Goal: Complete application form

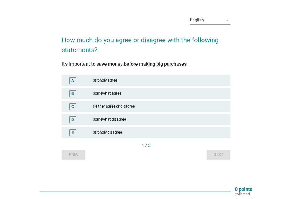
scroll to position [14, 0]
click at [146, 85] on div "A Strongly agree" at bounding box center [146, 80] width 169 height 11
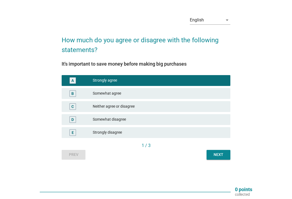
click at [220, 152] on div "Next" at bounding box center [218, 154] width 15 height 6
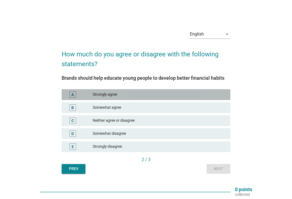
click at [217, 92] on div "Strongly agree" at bounding box center [159, 94] width 133 height 6
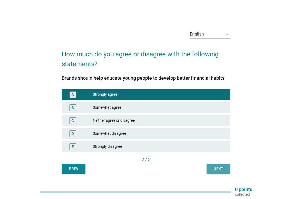
click at [220, 171] on button "Next" at bounding box center [219, 169] width 24 height 10
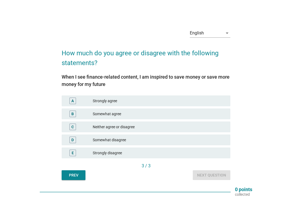
click at [214, 101] on div "Strongly agree" at bounding box center [159, 100] width 133 height 6
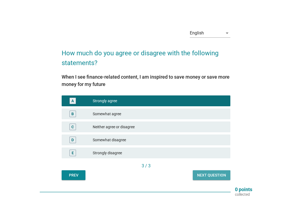
click at [219, 176] on div "Next question" at bounding box center [211, 175] width 29 height 6
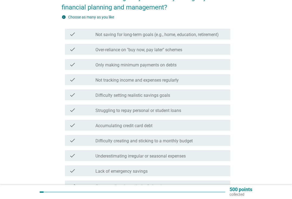
scroll to position [57, 0]
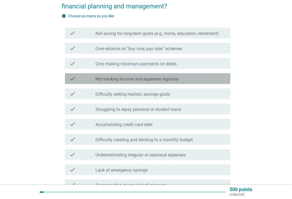
click at [213, 77] on div "check_box_outline_blank Not tracking income and expenses regularly" at bounding box center [160, 78] width 131 height 6
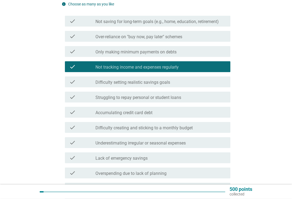
scroll to position [69, 0]
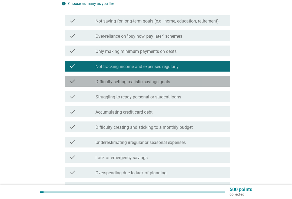
click at [210, 81] on div "check_box_outline_blank Difficulty setting realistic savings goals" at bounding box center [160, 81] width 131 height 6
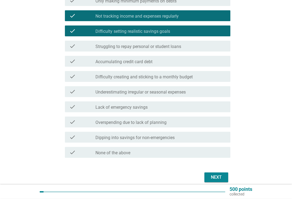
scroll to position [115, 0]
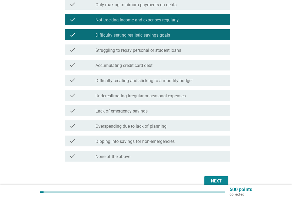
click at [211, 53] on div "check check_box_outline_blank Struggling to repay personal or student loans" at bounding box center [148, 49] width 166 height 11
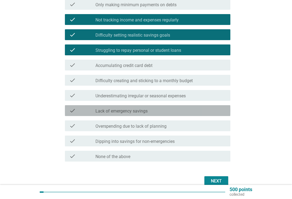
click at [206, 113] on div "check_box_outline_blank Lack of emergency savings" at bounding box center [160, 110] width 131 height 6
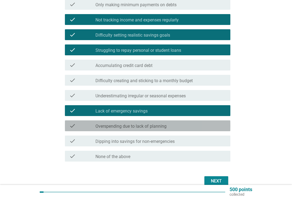
click at [205, 127] on div "check_box_outline_blank Overspending due to lack of planning" at bounding box center [160, 125] width 131 height 6
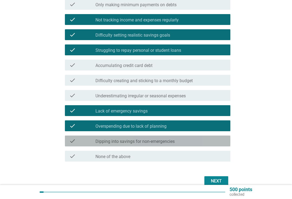
click at [212, 139] on div "check_box_outline_blank Dipping into savings for non-emergencies" at bounding box center [160, 140] width 131 height 6
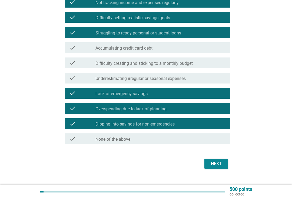
scroll to position [133, 0]
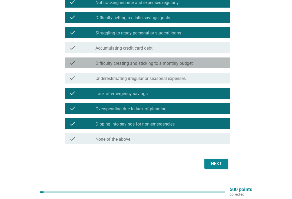
click at [214, 60] on div "check_box_outline_blank Difficulty creating and sticking to a monthly budget" at bounding box center [160, 63] width 131 height 6
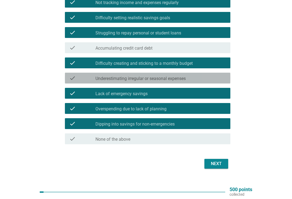
click at [213, 78] on div "check_box_outline_blank Underestimating irregular or seasonal expenses" at bounding box center [160, 78] width 131 height 6
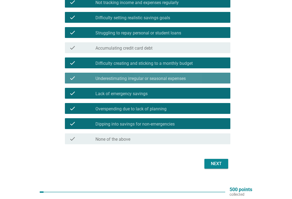
click at [218, 163] on div "Next" at bounding box center [216, 163] width 15 height 6
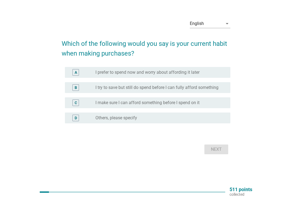
scroll to position [0, 0]
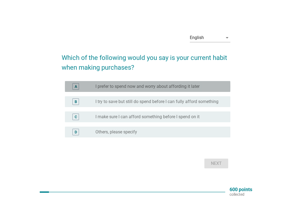
click at [216, 82] on div "A radio_button_unchecked I prefer to spend now and worry about affording it lat…" at bounding box center [148, 86] width 166 height 11
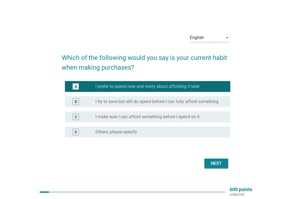
click at [214, 102] on label "I try to save but still do spend before I can fully afford something" at bounding box center [156, 101] width 123 height 5
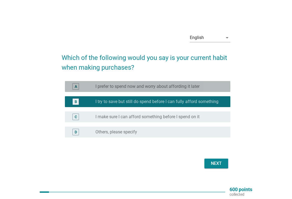
click at [221, 85] on div "radio_button_unchecked I prefer to spend now and worry about affording it later" at bounding box center [158, 86] width 126 height 5
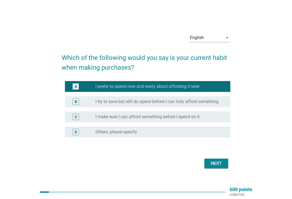
click at [217, 162] on div "Next" at bounding box center [216, 163] width 15 height 6
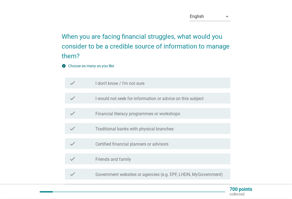
scroll to position [17, 0]
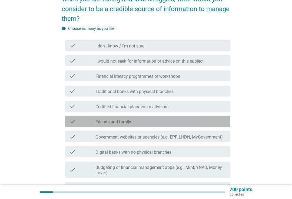
click at [213, 118] on div "check_box_outline_blank Friends and family" at bounding box center [160, 121] width 131 height 6
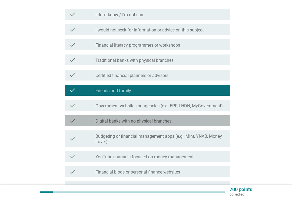
click at [216, 118] on div "check_box_outline_blank Digital banks with no physical branches" at bounding box center [160, 120] width 131 height 6
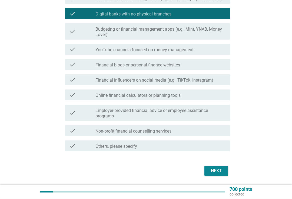
scroll to position [192, 0]
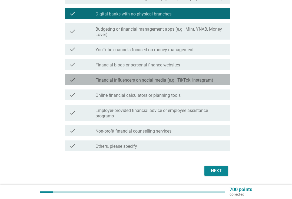
click at [221, 79] on div "check_box_outline_blank Financial influencers on social media (e.g., TikTok, In…" at bounding box center [160, 79] width 131 height 6
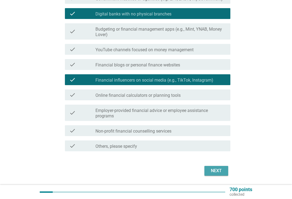
click at [219, 171] on div "Next" at bounding box center [216, 170] width 15 height 6
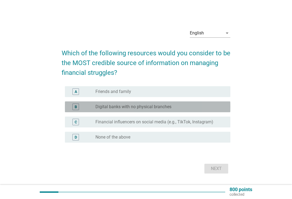
click at [222, 108] on div "radio_button_unchecked Digital banks with no physical branches" at bounding box center [158, 106] width 126 height 5
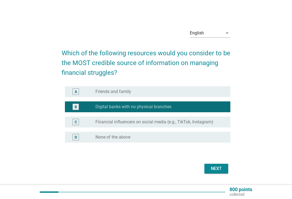
click at [218, 167] on div "Next" at bounding box center [216, 168] width 15 height 6
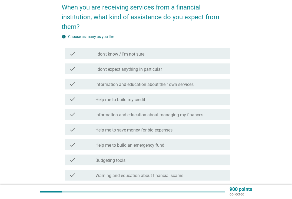
scroll to position [46, 0]
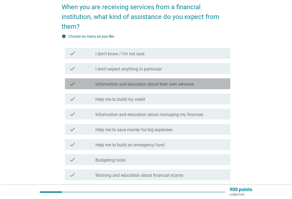
click at [217, 85] on div "check_box_outline_blank Information and education about their own services" at bounding box center [160, 83] width 131 height 6
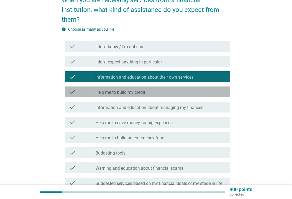
click at [208, 91] on div "check_box_outline_blank Help me to build my credit" at bounding box center [160, 91] width 131 height 6
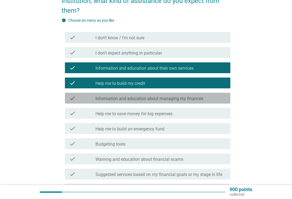
click at [217, 100] on div "check_box_outline_blank Information and education about managing my finances" at bounding box center [160, 98] width 131 height 6
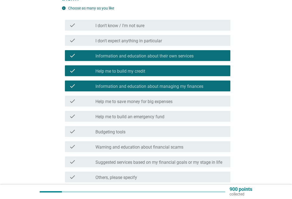
scroll to position [74, 0]
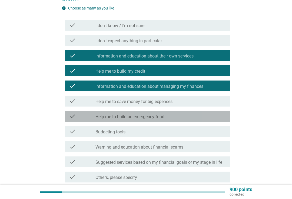
click at [211, 118] on div "check_box_outline_blank Help me to build an emergency fund" at bounding box center [160, 116] width 131 height 6
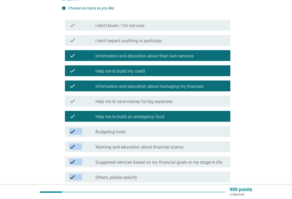
click at [250, 115] on div "English arrow_drop_down When you are receiving services from a financial instit…" at bounding box center [146, 79] width 266 height 266
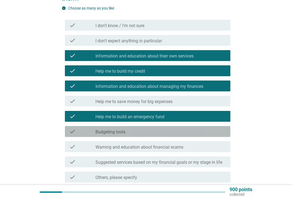
click at [209, 135] on div "check check_box_outline_blank Budgeting tools" at bounding box center [148, 131] width 166 height 11
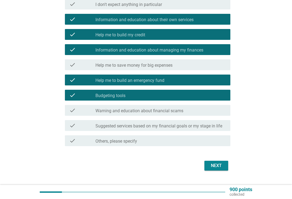
scroll to position [122, 0]
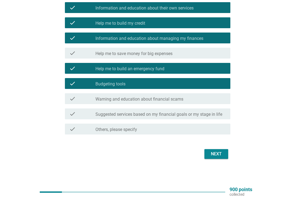
click at [216, 152] on div "Next" at bounding box center [216, 153] width 15 height 6
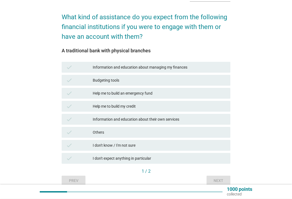
scroll to position [36, 0]
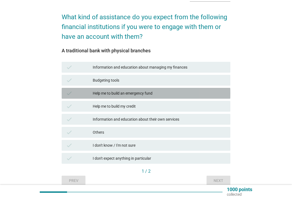
click at [202, 93] on div "Help me to build an emergency fund" at bounding box center [159, 93] width 133 height 6
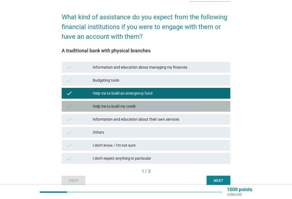
click at [203, 105] on div "Help me to build my credit" at bounding box center [159, 106] width 133 height 6
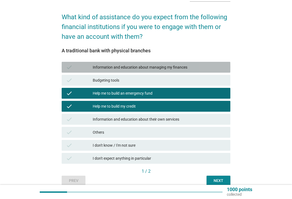
click at [209, 65] on div "Information and education about managing my finances" at bounding box center [159, 67] width 133 height 6
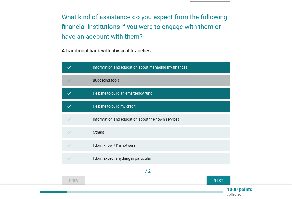
click at [205, 83] on div "check Budgeting tools" at bounding box center [146, 80] width 169 height 11
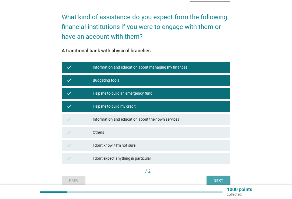
click at [216, 178] on div "Next" at bounding box center [218, 180] width 15 height 6
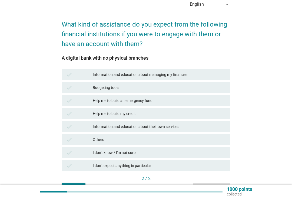
scroll to position [29, 0]
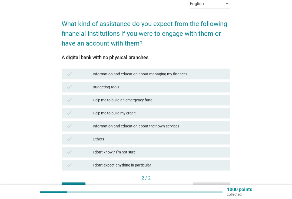
click at [203, 71] on div "Information and education about managing my finances" at bounding box center [159, 74] width 133 height 6
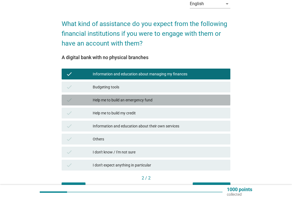
click at [195, 103] on div "check Help me to build an emergency fund" at bounding box center [146, 99] width 169 height 11
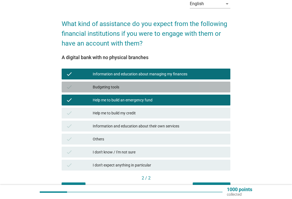
click at [199, 84] on div "Budgeting tools" at bounding box center [159, 87] width 133 height 6
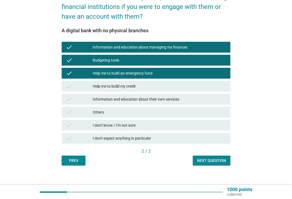
scroll to position [61, 0]
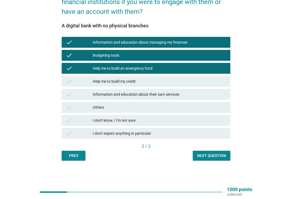
click at [209, 98] on div "check Information and education about their own services" at bounding box center [146, 94] width 169 height 11
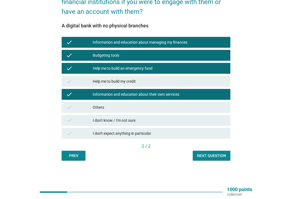
click at [211, 156] on div "Next question" at bounding box center [211, 156] width 29 height 6
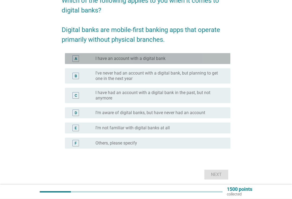
scroll to position [52, 0]
click at [209, 58] on div "radio_button_unchecked I have an account with a digital bank" at bounding box center [158, 58] width 126 height 5
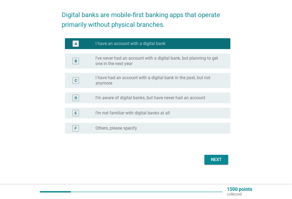
scroll to position [67, 0]
click at [216, 160] on div "Next" at bounding box center [216, 159] width 15 height 6
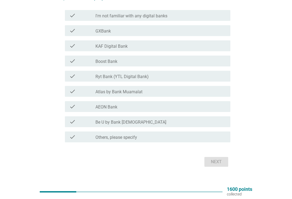
scroll to position [64, 0]
click at [204, 107] on div "check_box_outline_blank AEON Bank" at bounding box center [160, 106] width 131 height 6
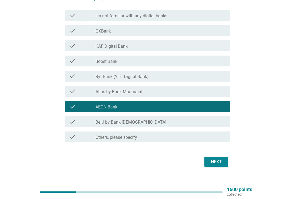
click at [217, 160] on div "Next" at bounding box center [216, 161] width 15 height 6
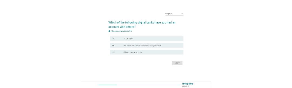
scroll to position [0, 0]
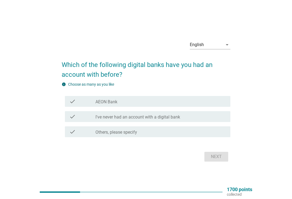
click at [210, 103] on div "check_box_outline_blank AEON Bank" at bounding box center [160, 101] width 131 height 6
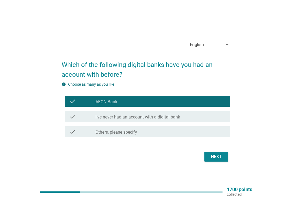
click at [218, 158] on div "Next" at bounding box center [216, 156] width 15 height 6
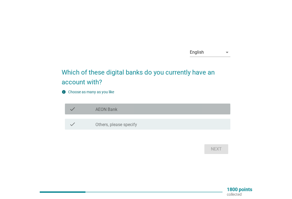
click at [206, 108] on div "check_box_outline_blank AEON Bank" at bounding box center [160, 108] width 131 height 6
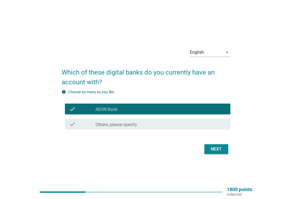
click at [218, 151] on div "Next" at bounding box center [216, 149] width 15 height 6
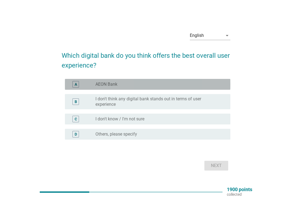
click at [213, 82] on div "radio_button_unchecked AEON Bank" at bounding box center [158, 83] width 126 height 5
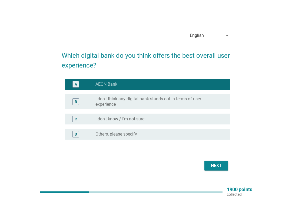
click at [216, 166] on div "Next" at bounding box center [216, 165] width 15 height 6
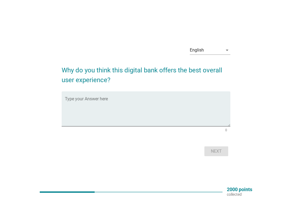
click at [211, 98] on textarea "Type your Answer here" at bounding box center [148, 112] width 166 height 28
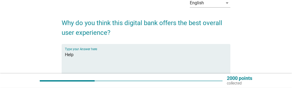
scroll to position [30, 0]
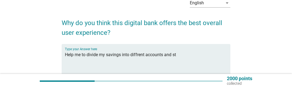
click at [137, 54] on textarea "Help me to divide my savings into diffrent accounts and st" at bounding box center [148, 65] width 166 height 28
click at [181, 54] on textarea "Help me to divide my savings into different accounts and st" at bounding box center [148, 65] width 166 height 28
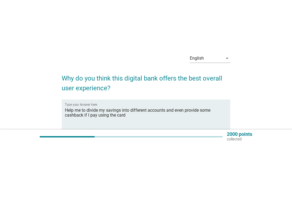
scroll to position [0, 0]
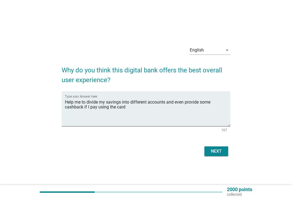
type textarea "Help me to divide my savings into different accounts and even provide some cash…"
click at [216, 153] on div "Next" at bounding box center [216, 151] width 15 height 6
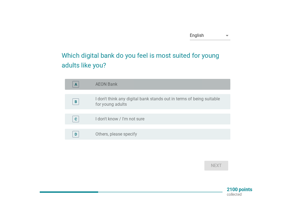
click at [208, 85] on div "radio_button_unchecked AEON Bank" at bounding box center [158, 83] width 126 height 5
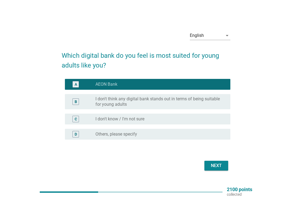
click at [209, 164] on div "Next" at bounding box center [216, 165] width 15 height 6
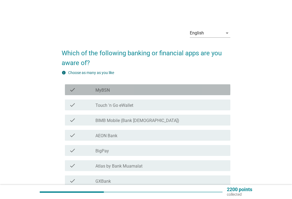
click at [206, 90] on div "check_box_outline_blank MyBSN" at bounding box center [160, 89] width 131 height 6
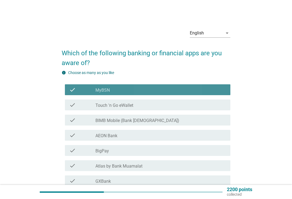
click at [202, 106] on div "check_box_outline_blank Touch 'n Go eWallet" at bounding box center [160, 104] width 131 height 6
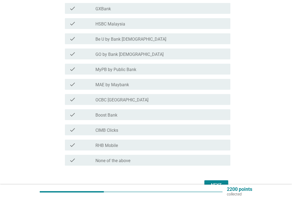
scroll to position [172, 0]
click at [208, 131] on div "check_box_outline_blank CIMB Clicks" at bounding box center [160, 129] width 131 height 6
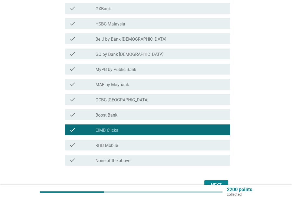
click at [211, 148] on div "check check_box_outline_blank RHB Mobile" at bounding box center [148, 144] width 166 height 11
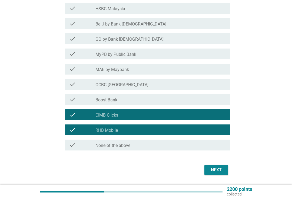
click at [226, 169] on button "Next" at bounding box center [216, 170] width 24 height 10
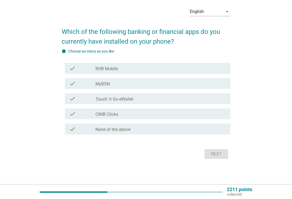
scroll to position [0, 0]
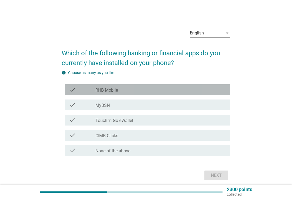
click at [213, 89] on div "check_box_outline_blank RHB Mobile" at bounding box center [160, 89] width 131 height 6
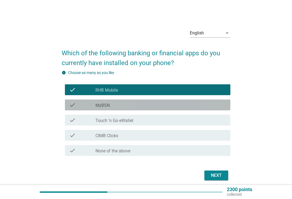
click at [210, 105] on div "check_box_outline_blank MyBSN" at bounding box center [160, 104] width 131 height 6
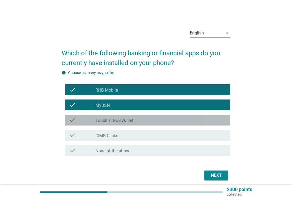
click at [209, 120] on div "check_box_outline_blank Touch 'n Go eWallet" at bounding box center [160, 120] width 131 height 6
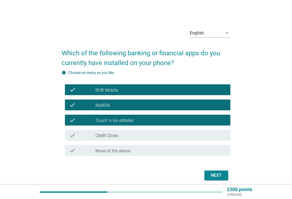
click at [208, 140] on div "check check_box_outline_blank CIMB Clicks" at bounding box center [148, 135] width 166 height 11
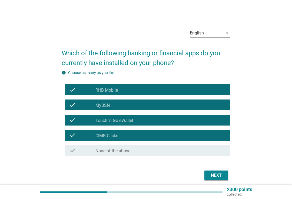
click at [216, 179] on button "Next" at bounding box center [216, 175] width 24 height 10
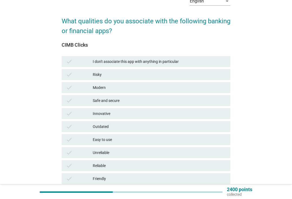
scroll to position [37, 0]
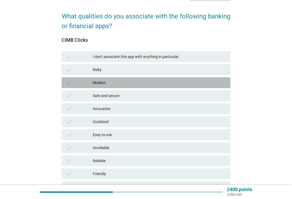
click at [204, 81] on div "Modern" at bounding box center [159, 82] width 133 height 6
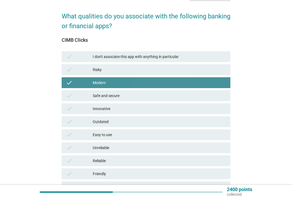
click at [200, 99] on div "check Safe and secure" at bounding box center [146, 95] width 169 height 11
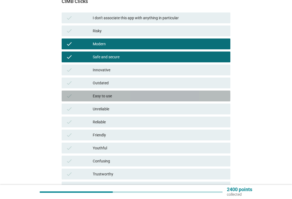
click at [205, 97] on div "Easy to use" at bounding box center [159, 96] width 133 height 6
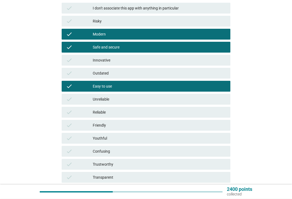
scroll to position [85, 0]
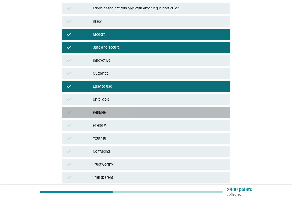
click at [206, 117] on div "check Reliable" at bounding box center [146, 112] width 169 height 11
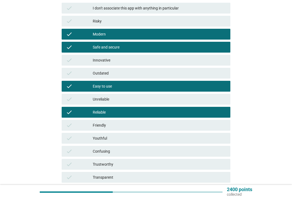
click at [199, 130] on div "check Friendly" at bounding box center [146, 125] width 169 height 11
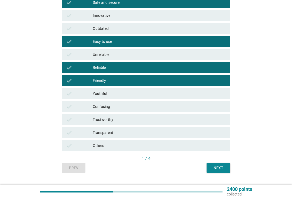
scroll to position [133, 0]
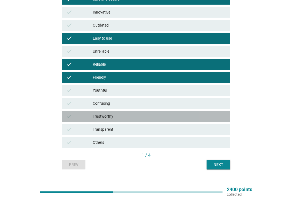
click at [207, 119] on div "Trustworthy" at bounding box center [159, 116] width 133 height 6
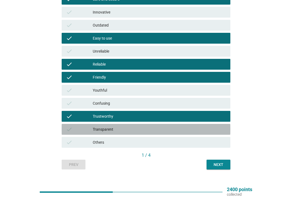
click at [204, 133] on div "check Transparent" at bounding box center [146, 129] width 169 height 11
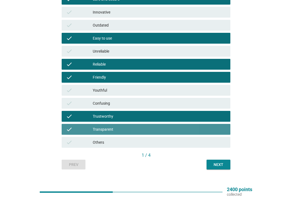
click at [218, 169] on button "Next" at bounding box center [219, 164] width 24 height 10
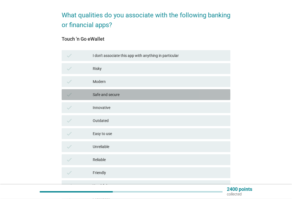
scroll to position [38, 0]
click at [199, 95] on div "Safe and secure" at bounding box center [159, 94] width 133 height 6
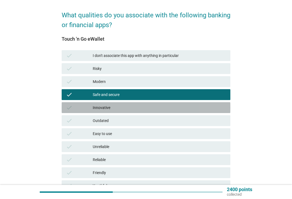
click at [199, 110] on div "Innovative" at bounding box center [159, 107] width 133 height 6
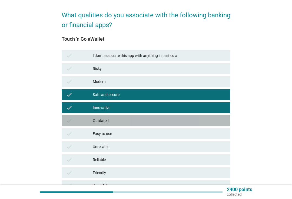
click at [201, 119] on div "Outdated" at bounding box center [159, 120] width 133 height 6
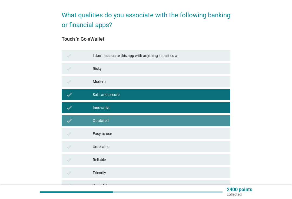
click at [201, 120] on div "Outdated" at bounding box center [159, 120] width 133 height 6
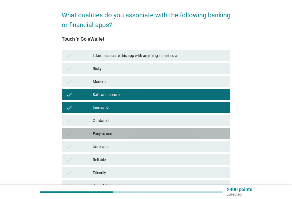
click at [200, 135] on div "Easy to use" at bounding box center [159, 133] width 133 height 6
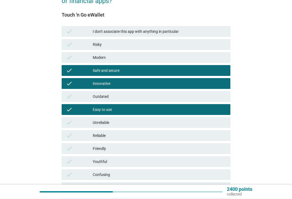
scroll to position [62, 0]
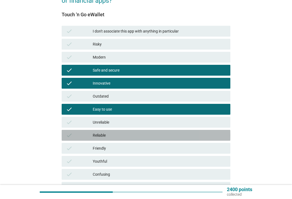
click at [200, 134] on div "Reliable" at bounding box center [159, 135] width 133 height 6
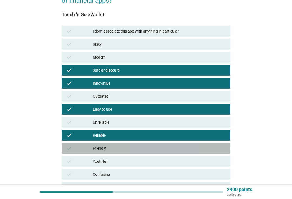
click at [195, 150] on div "Friendly" at bounding box center [159, 148] width 133 height 6
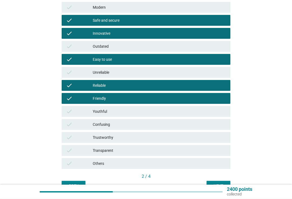
scroll to position [112, 0]
click at [209, 140] on div "Trustworthy" at bounding box center [159, 137] width 133 height 6
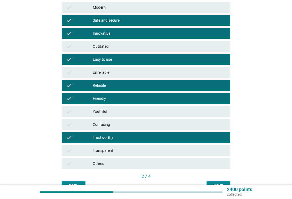
click at [209, 154] on div "check Transparent" at bounding box center [146, 150] width 169 height 11
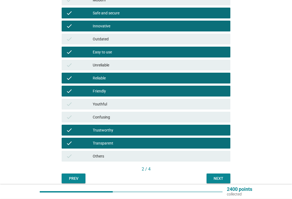
scroll to position [142, 0]
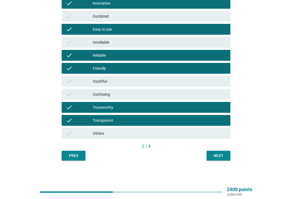
click at [222, 157] on div "Next" at bounding box center [218, 156] width 15 height 6
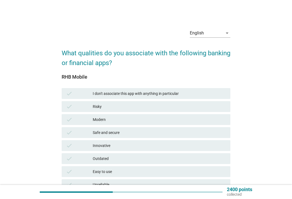
click at [199, 120] on div "Modern" at bounding box center [159, 119] width 133 height 6
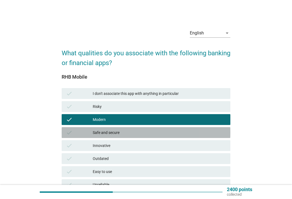
click at [197, 130] on div "Safe and secure" at bounding box center [159, 132] width 133 height 6
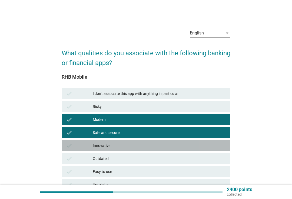
click at [198, 144] on div "Innovative" at bounding box center [159, 145] width 133 height 6
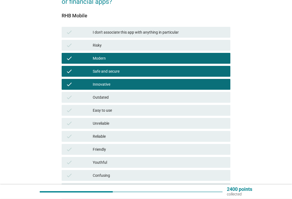
scroll to position [66, 0]
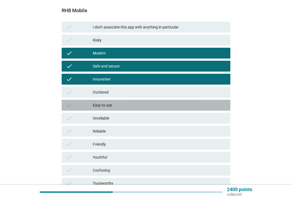
click at [202, 104] on div "Easy to use" at bounding box center [159, 105] width 133 height 6
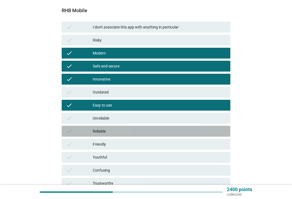
click at [190, 130] on div "Reliable" at bounding box center [159, 131] width 133 height 6
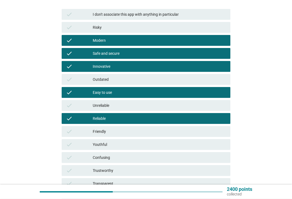
scroll to position [79, 0]
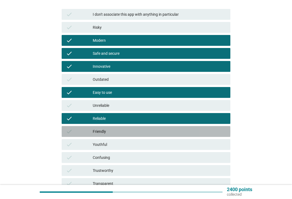
click at [194, 136] on div "check Friendly" at bounding box center [146, 131] width 169 height 11
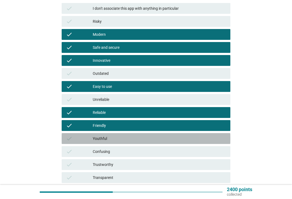
scroll to position [90, 0]
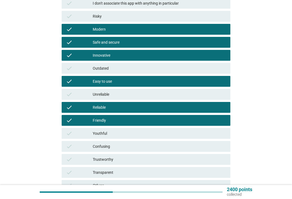
click at [198, 136] on div "Youthful" at bounding box center [159, 133] width 133 height 6
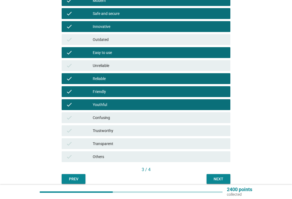
scroll to position [120, 0]
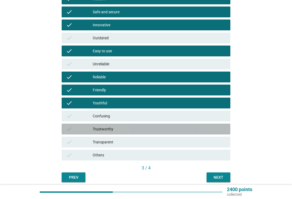
click at [210, 133] on div "check Trustworthy" at bounding box center [146, 128] width 169 height 11
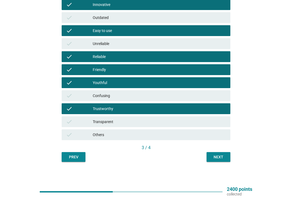
scroll to position [142, 0]
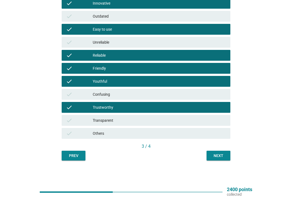
click at [222, 157] on div "Next" at bounding box center [218, 156] width 15 height 6
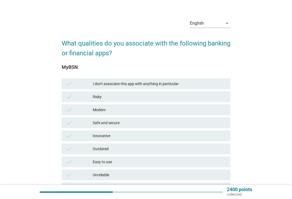
scroll to position [10, 0]
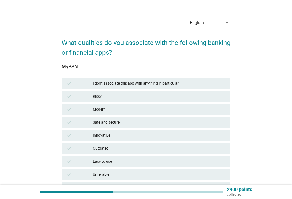
click at [211, 108] on div "Modern" at bounding box center [159, 109] width 133 height 6
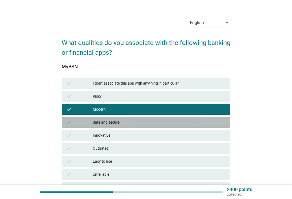
click at [211, 122] on div "Safe and secure" at bounding box center [159, 122] width 133 height 6
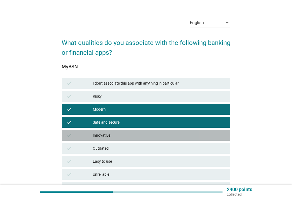
click at [210, 138] on div "check Innovative" at bounding box center [146, 135] width 169 height 11
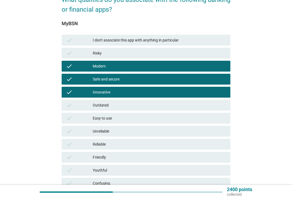
click at [220, 116] on div "Easy to use" at bounding box center [159, 118] width 133 height 6
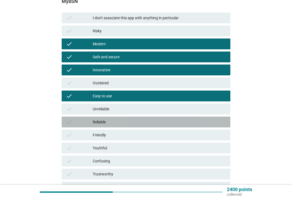
click at [214, 120] on div "Reliable" at bounding box center [159, 121] width 133 height 6
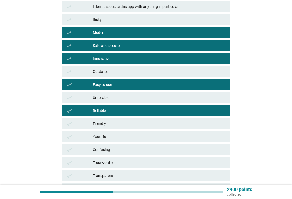
click at [212, 125] on div "Friendly" at bounding box center [159, 123] width 133 height 6
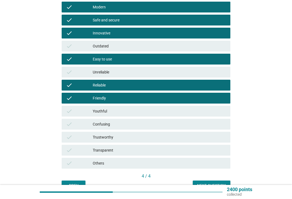
scroll to position [120, 0]
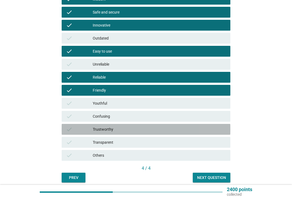
click at [217, 128] on div "Trustworthy" at bounding box center [159, 129] width 133 height 6
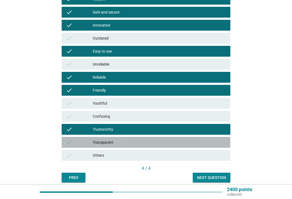
click at [215, 141] on div "Transparent" at bounding box center [159, 142] width 133 height 6
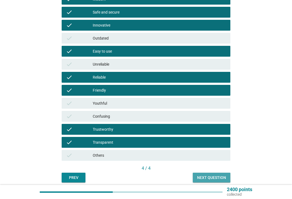
click at [216, 173] on button "Next question" at bounding box center [212, 177] width 38 height 10
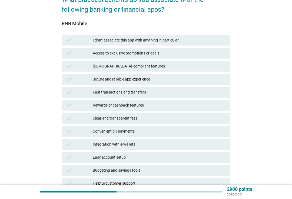
scroll to position [54, 0]
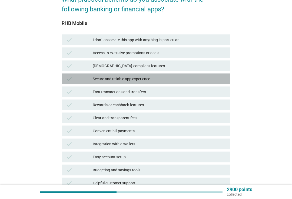
click at [209, 78] on div "Secure and reliable app experience" at bounding box center [159, 78] width 133 height 6
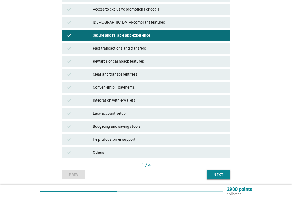
scroll to position [97, 0]
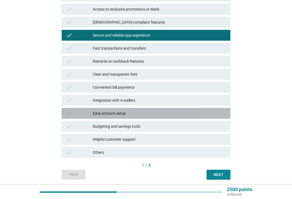
click at [214, 111] on div "Easy account setup" at bounding box center [159, 113] width 133 height 6
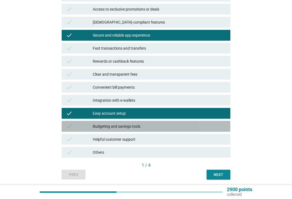
click at [210, 128] on div "Budgeting and savings tools" at bounding box center [159, 126] width 133 height 6
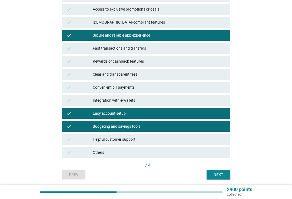
click at [211, 127] on div "Budgeting and savings tools" at bounding box center [159, 126] width 133 height 6
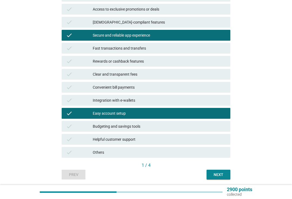
click at [209, 126] on div "Budgeting and savings tools" at bounding box center [159, 126] width 133 height 6
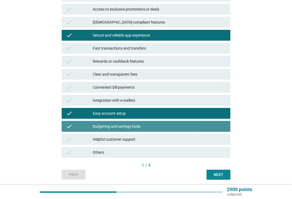
click at [214, 125] on div "Budgeting and savings tools" at bounding box center [159, 126] width 133 height 6
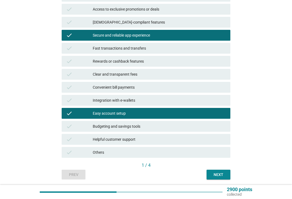
click at [217, 177] on button "Next" at bounding box center [219, 174] width 24 height 10
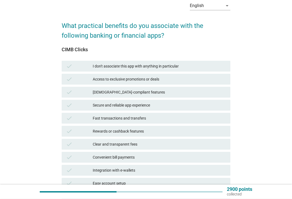
scroll to position [27, 0]
click at [213, 119] on div "Fast transactions and transfers" at bounding box center [159, 118] width 133 height 6
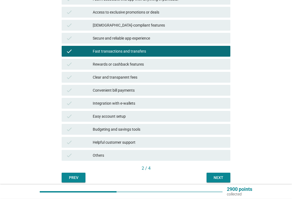
scroll to position [95, 0]
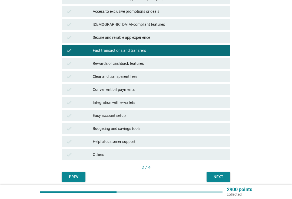
click at [212, 104] on div "Integration with e-wallets" at bounding box center [159, 102] width 133 height 6
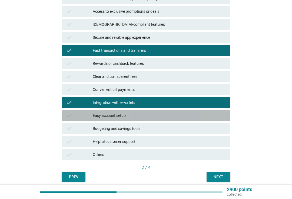
click at [210, 117] on div "Easy account setup" at bounding box center [159, 115] width 133 height 6
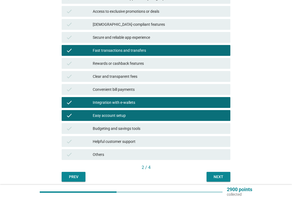
click at [215, 177] on div "Next" at bounding box center [218, 177] width 15 height 6
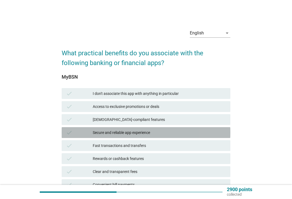
click at [168, 131] on div "Secure and reliable app experience" at bounding box center [159, 132] width 133 height 6
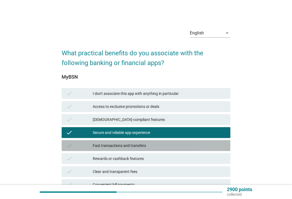
click at [174, 150] on div "check Fast transactions and transfers" at bounding box center [146, 145] width 169 height 11
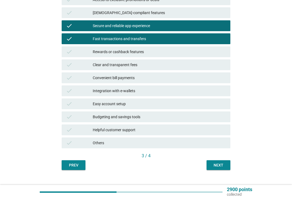
scroll to position [116, 0]
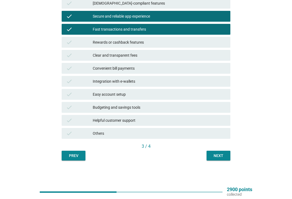
click at [227, 157] on button "Next" at bounding box center [219, 155] width 24 height 10
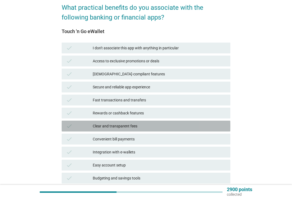
scroll to position [46, 0]
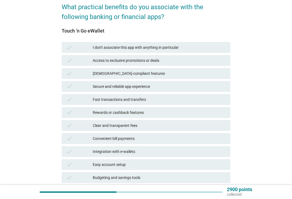
click at [219, 74] on div "[DEMOGRAPHIC_DATA]-compliant features" at bounding box center [159, 73] width 133 height 6
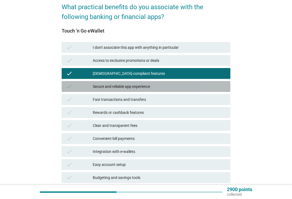
click at [216, 89] on div "Secure and reliable app experience" at bounding box center [159, 86] width 133 height 6
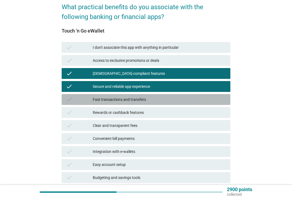
click at [212, 101] on div "Fast transactions and transfers" at bounding box center [159, 99] width 133 height 6
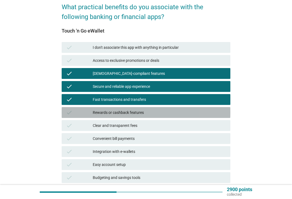
click at [207, 114] on div "Rewards or cashback features" at bounding box center [159, 112] width 133 height 6
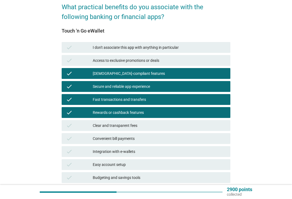
click at [213, 128] on div "Clear and transparent fees" at bounding box center [159, 125] width 133 height 6
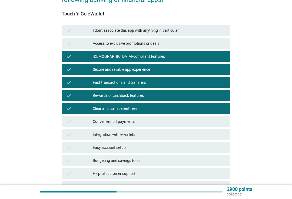
scroll to position [65, 0]
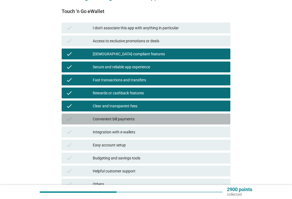
click at [216, 119] on div "Convenient bill payments" at bounding box center [159, 118] width 133 height 6
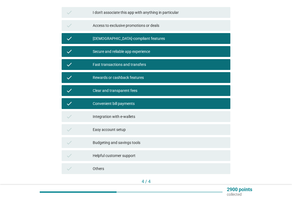
scroll to position [84, 0]
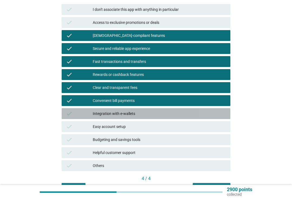
click at [217, 116] on div "Integration with e-wallets" at bounding box center [159, 113] width 133 height 6
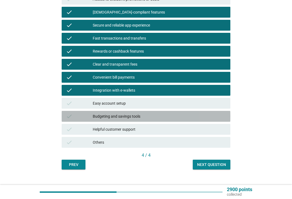
scroll to position [107, 0]
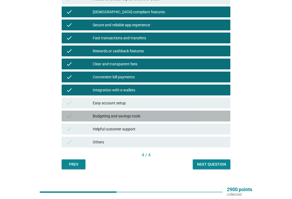
click at [215, 121] on div "check Budgeting and savings tools" at bounding box center [146, 115] width 169 height 11
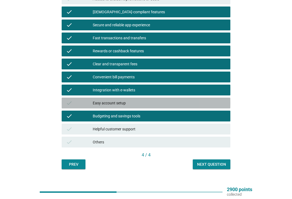
click at [212, 103] on div "Easy account setup" at bounding box center [159, 103] width 133 height 6
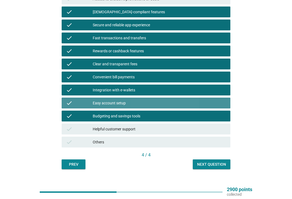
click at [212, 162] on div "Next question" at bounding box center [211, 164] width 29 height 6
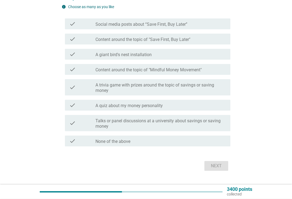
scroll to position [66, 0]
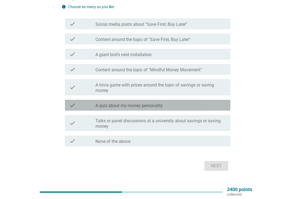
click at [216, 104] on div "check_box_outline_blank A quiz about my money personality" at bounding box center [160, 105] width 131 height 6
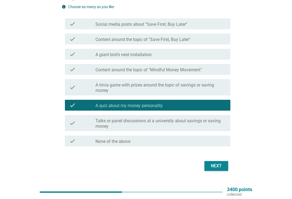
click at [214, 166] on div "Next" at bounding box center [216, 165] width 15 height 6
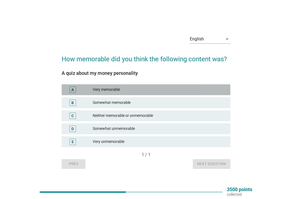
click at [213, 94] on div "A Very memorable" at bounding box center [146, 89] width 169 height 11
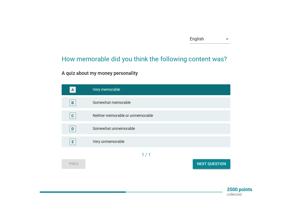
click at [218, 163] on div "Next question" at bounding box center [211, 164] width 29 height 6
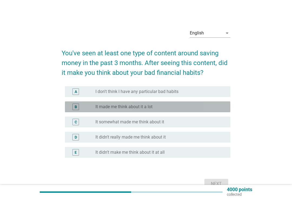
click at [200, 107] on div "radio_button_unchecked It made me think about it a lot" at bounding box center [158, 106] width 126 height 5
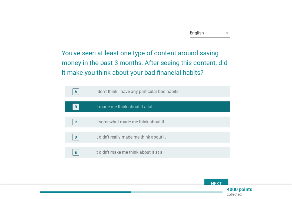
click at [216, 182] on div "Next" at bounding box center [216, 183] width 15 height 6
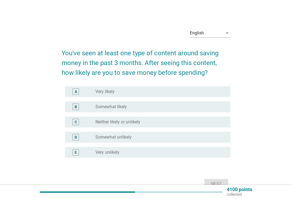
click at [216, 104] on div "radio_button_unchecked Somewhat likely" at bounding box center [158, 106] width 126 height 5
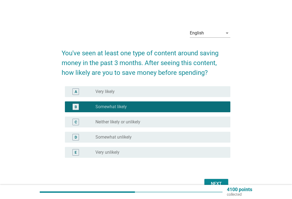
click at [216, 179] on button "Next" at bounding box center [216, 184] width 24 height 10
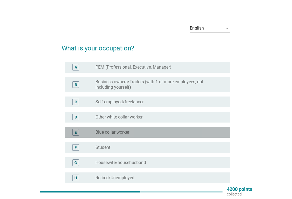
scroll to position [7, 0]
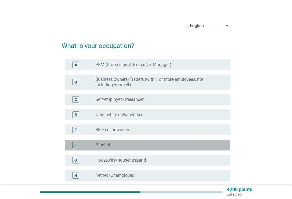
click at [186, 145] on div "radio_button_unchecked Student" at bounding box center [158, 144] width 126 height 5
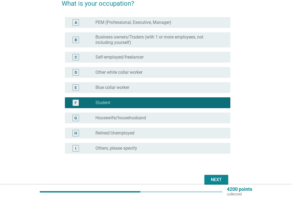
click at [210, 177] on div "Next" at bounding box center [216, 179] width 15 height 6
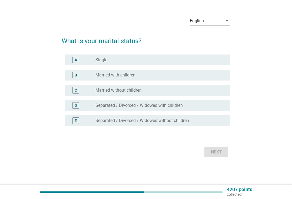
scroll to position [0, 0]
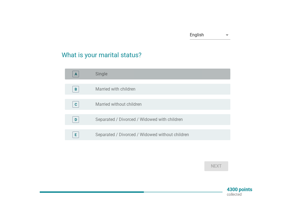
click at [203, 72] on div "radio_button_unchecked Single" at bounding box center [158, 73] width 126 height 5
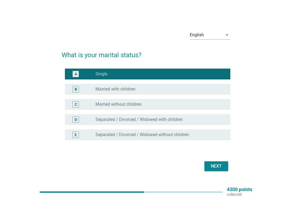
click at [209, 169] on div "Next" at bounding box center [216, 166] width 15 height 6
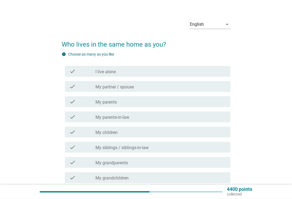
scroll to position [10, 0]
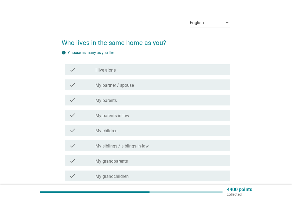
click at [216, 69] on div "check_box_outline_blank I live alone" at bounding box center [160, 69] width 131 height 6
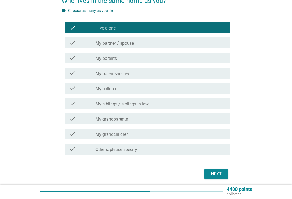
scroll to position [61, 0]
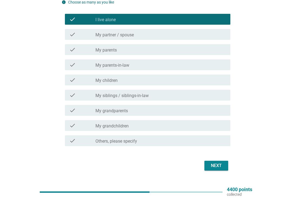
click at [219, 165] on div "Next" at bounding box center [216, 165] width 15 height 6
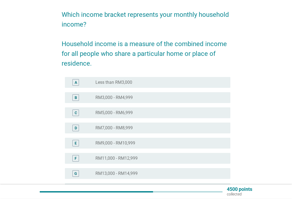
scroll to position [39, 0]
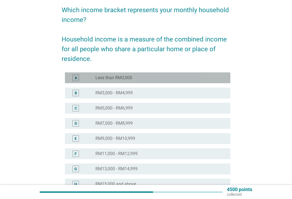
click at [217, 78] on div "radio_button_unchecked Less than RM3,000" at bounding box center [158, 77] width 126 height 5
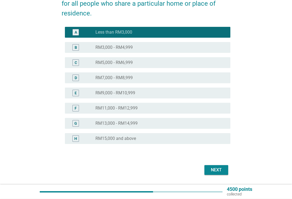
click at [214, 170] on div "Next" at bounding box center [216, 170] width 15 height 6
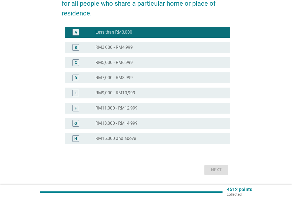
scroll to position [0, 0]
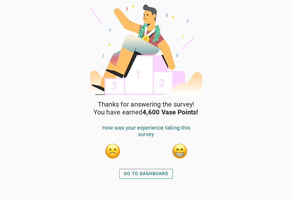
click at [158, 173] on div "GO TO DASHBOARD" at bounding box center [146, 173] width 44 height 6
